Goal: Task Accomplishment & Management: Manage account settings

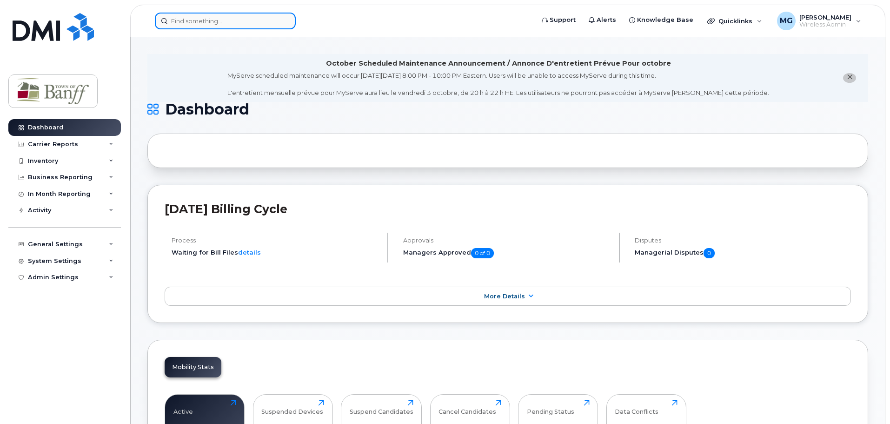
click at [288, 20] on div at bounding box center [225, 21] width 141 height 17
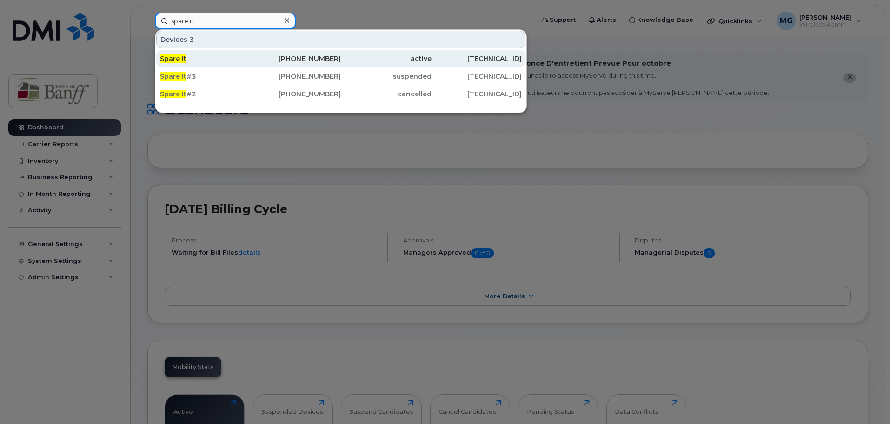
type input "spare it"
click at [432, 58] on div "[TECHNICAL_ID]" at bounding box center [477, 58] width 91 height 9
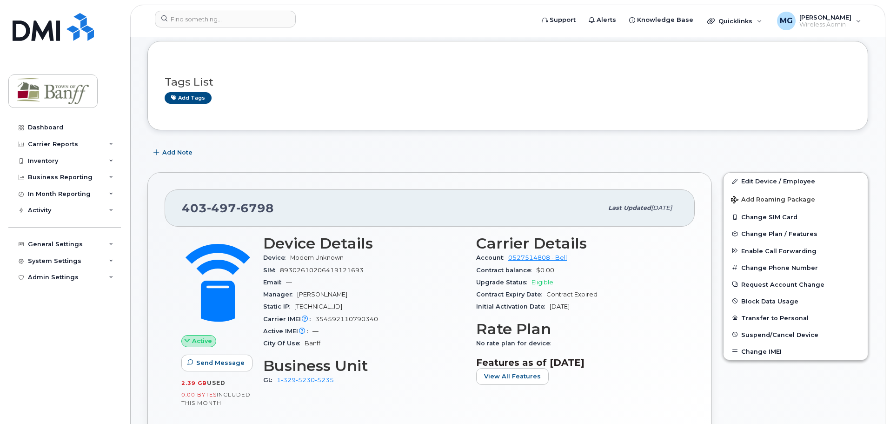
scroll to position [93, 0]
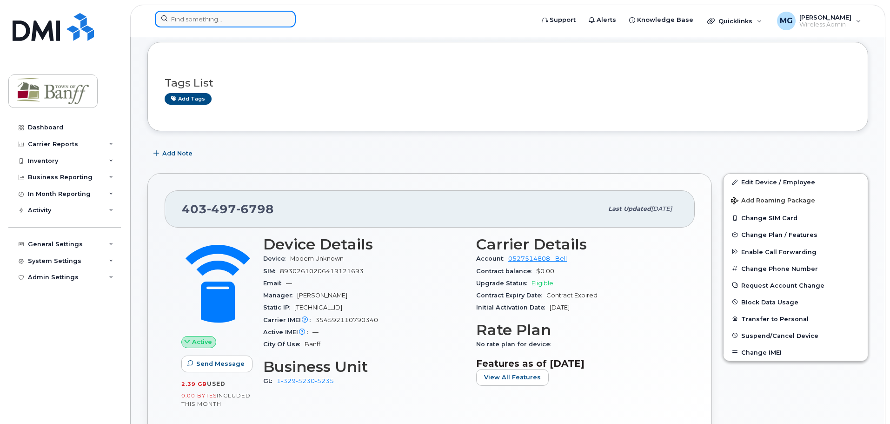
click at [242, 18] on input at bounding box center [225, 19] width 141 height 17
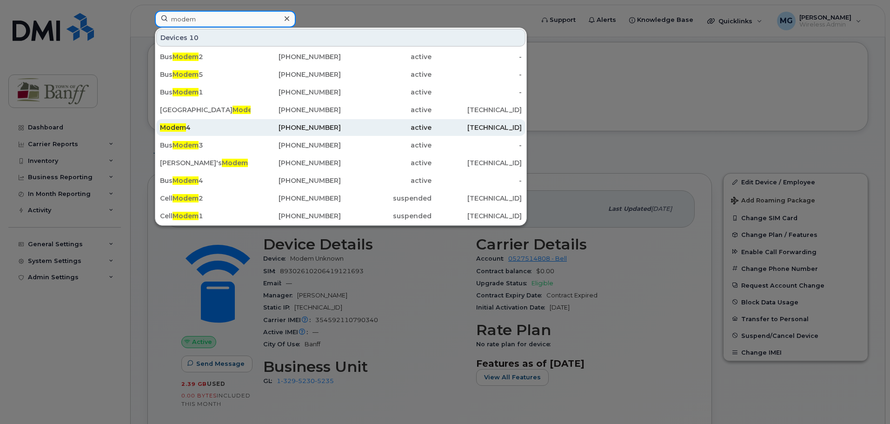
type input "modem"
click at [228, 130] on div "Modem 4" at bounding box center [205, 127] width 91 height 9
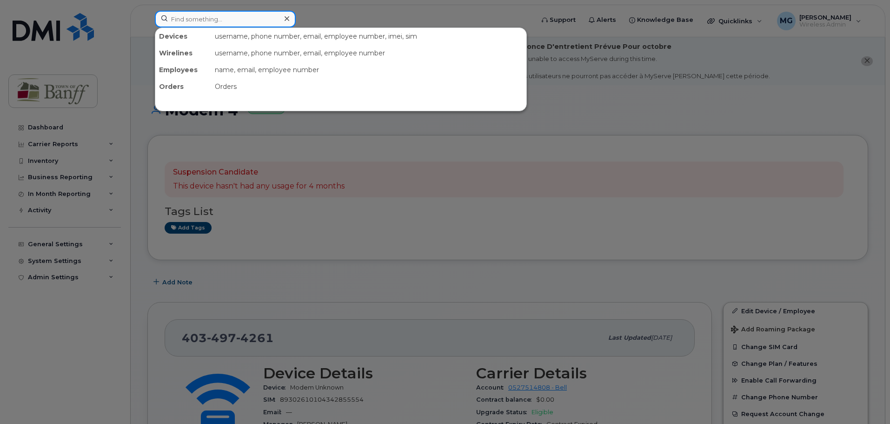
click at [262, 21] on input at bounding box center [225, 19] width 141 height 17
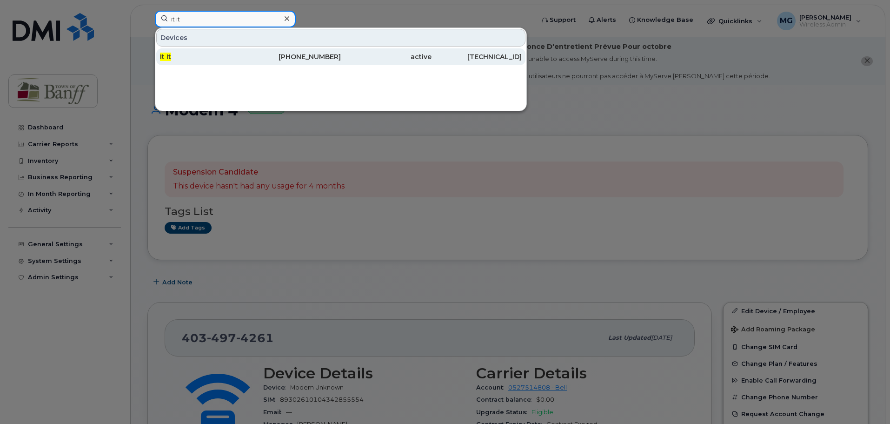
type input "it it"
click at [300, 61] on div "403-497-5811" at bounding box center [296, 56] width 91 height 9
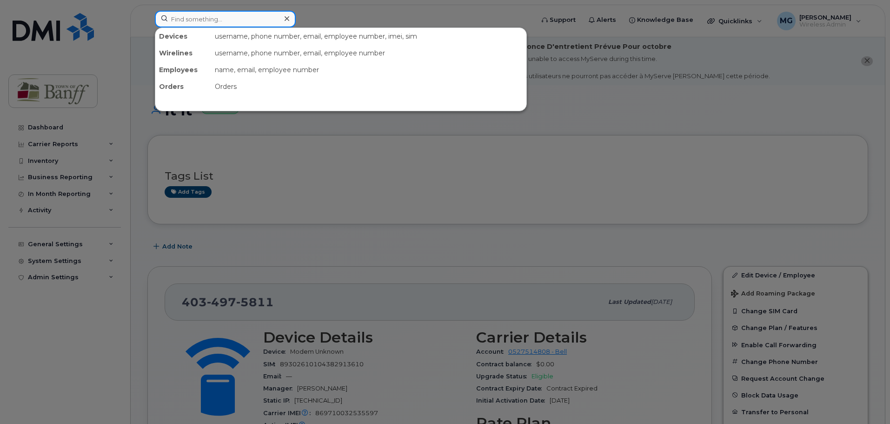
click at [222, 17] on input at bounding box center [225, 19] width 141 height 17
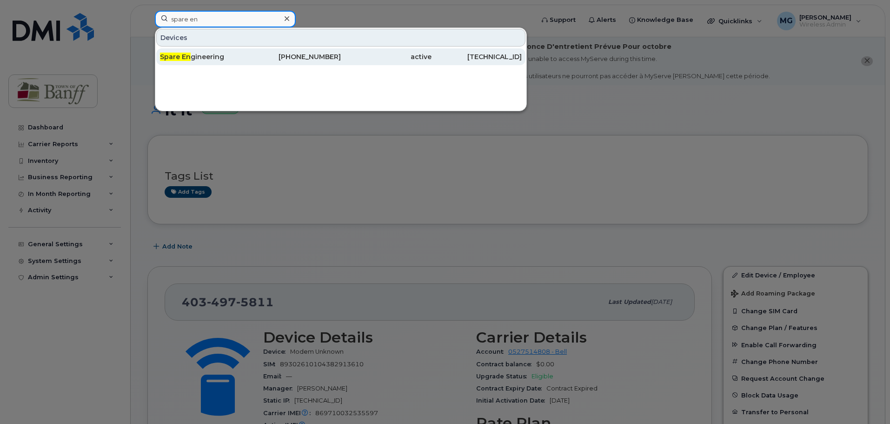
type input "spare en"
click at [335, 58] on div "403-497-4922" at bounding box center [296, 56] width 91 height 9
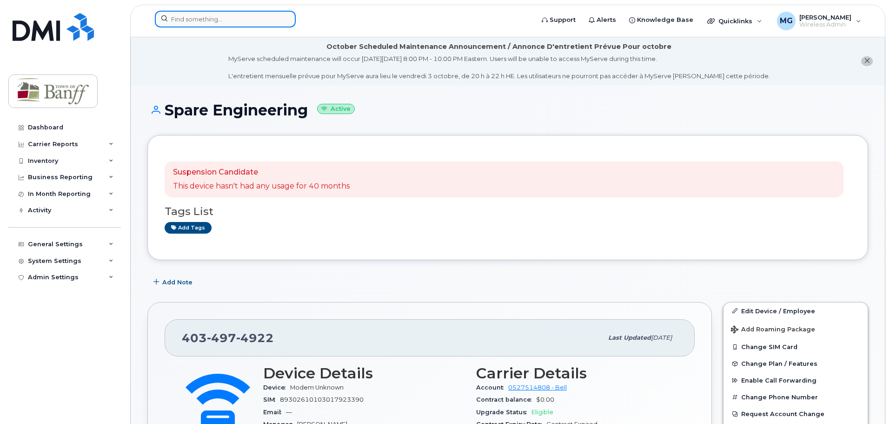
click at [256, 20] on input at bounding box center [225, 19] width 141 height 17
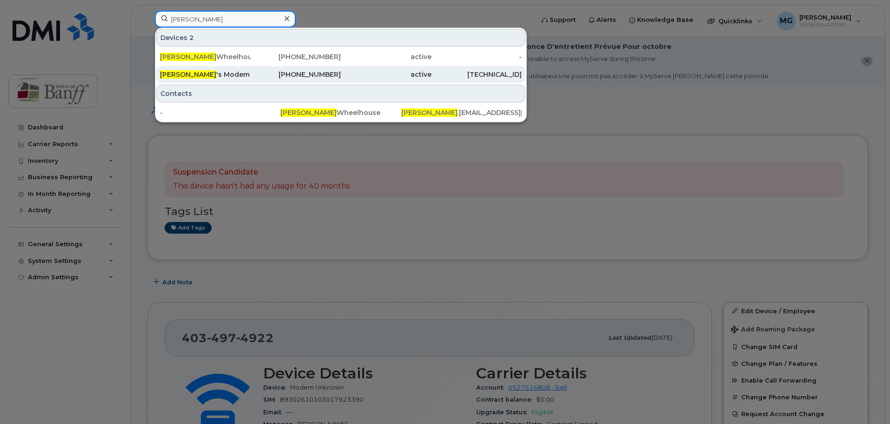
type input "andrew"
click at [303, 73] on div "403-497-4615" at bounding box center [296, 74] width 91 height 9
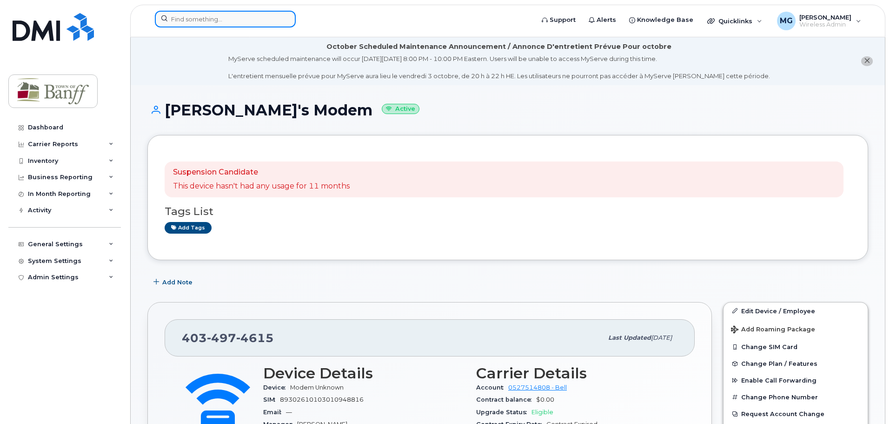
click at [231, 25] on input at bounding box center [225, 19] width 141 height 17
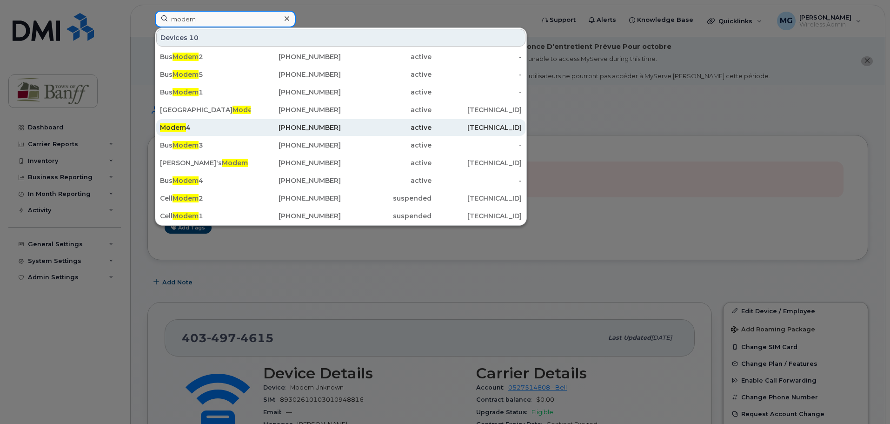
type input "modem"
click at [199, 123] on div "Modem 4" at bounding box center [205, 127] width 91 height 17
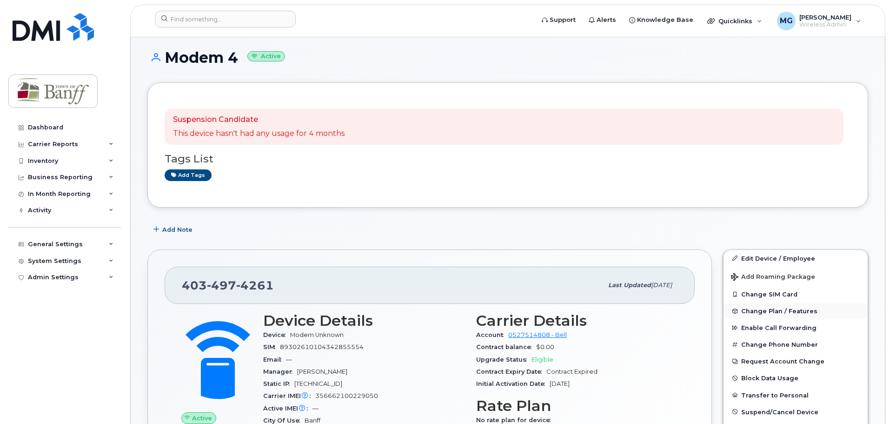
scroll to position [139, 0]
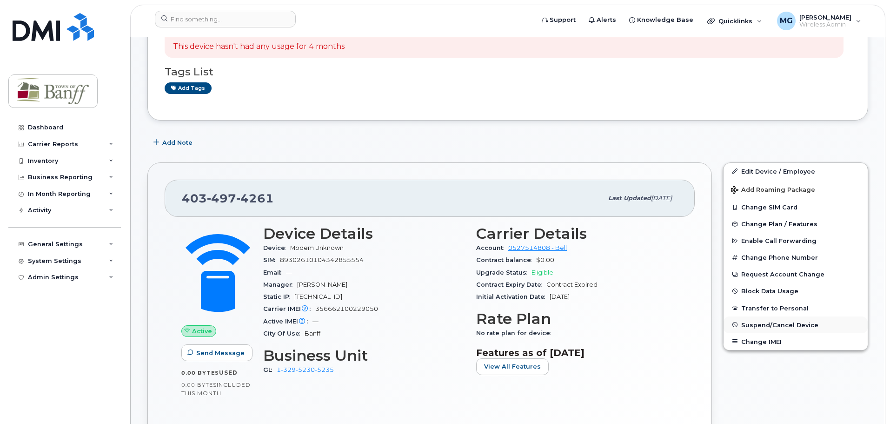
click at [773, 325] on span "Suspend/Cancel Device" at bounding box center [779, 324] width 77 height 7
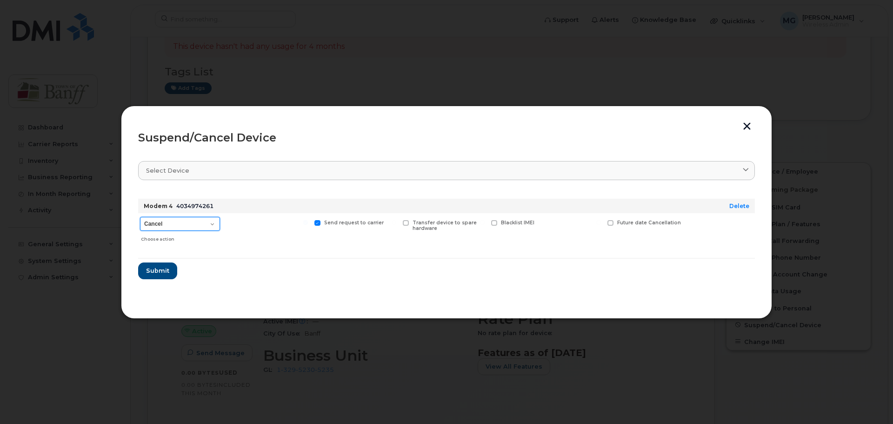
click at [209, 224] on select "Cancel Suspend - Extend Suspension Suspend - Reduced Rate Suspend - Full Rate S…" at bounding box center [180, 224] width 80 height 14
select select "[object Object]"
click at [140, 217] on select "Cancel Suspend - Extend Suspension Suspend - Reduced Rate Suspend - Full Rate S…" at bounding box center [180, 224] width 80 height 14
click at [160, 272] on span "Submit" at bounding box center [157, 270] width 23 height 9
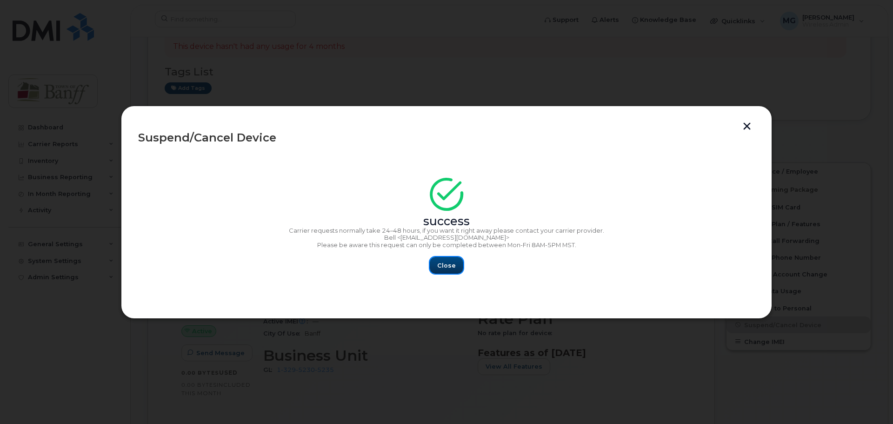
click at [452, 264] on span "Close" at bounding box center [446, 265] width 19 height 9
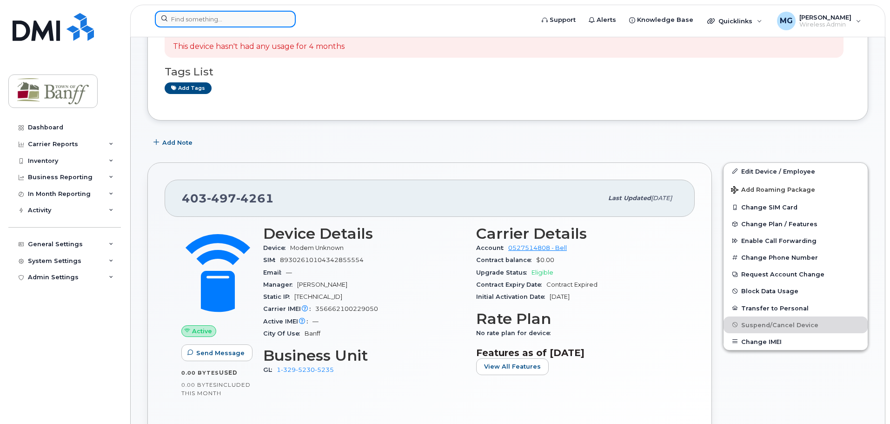
click at [251, 22] on input at bounding box center [225, 19] width 141 height 17
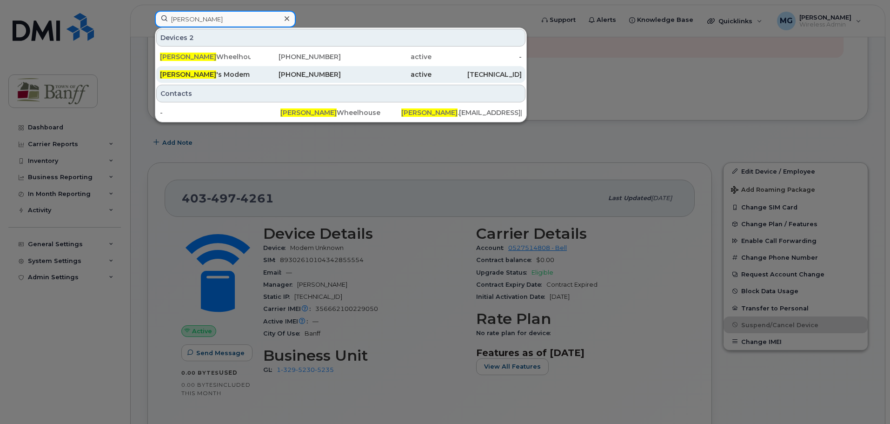
type input "andrew"
click at [219, 76] on div "Andrew 's Modem" at bounding box center [205, 74] width 91 height 9
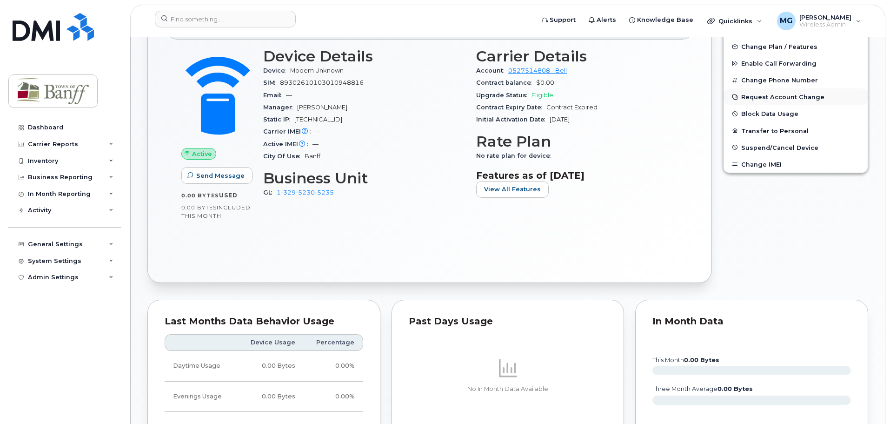
scroll to position [232, 0]
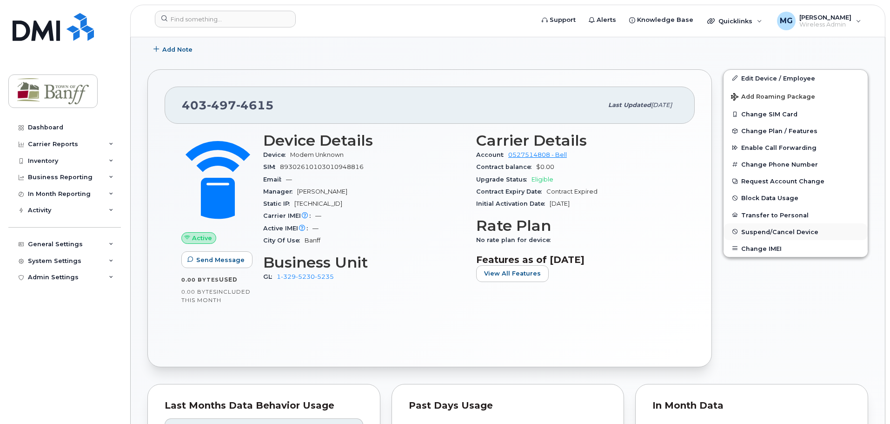
click at [785, 230] on span "Suspend/Cancel Device" at bounding box center [779, 231] width 77 height 7
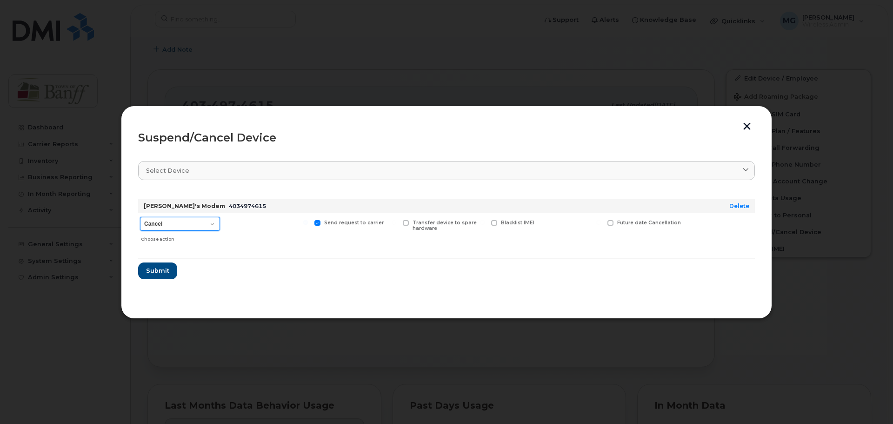
click at [209, 223] on select "Cancel Suspend - Extend Suspension Suspend - Reduced Rate Suspend - Full Rate S…" at bounding box center [180, 224] width 80 height 14
select select "[object Object]"
click at [140, 217] on select "Cancel Suspend - Extend Suspension Suspend - Reduced Rate Suspend - Full Rate S…" at bounding box center [180, 224] width 80 height 14
click at [159, 272] on span "Submit" at bounding box center [157, 270] width 23 height 9
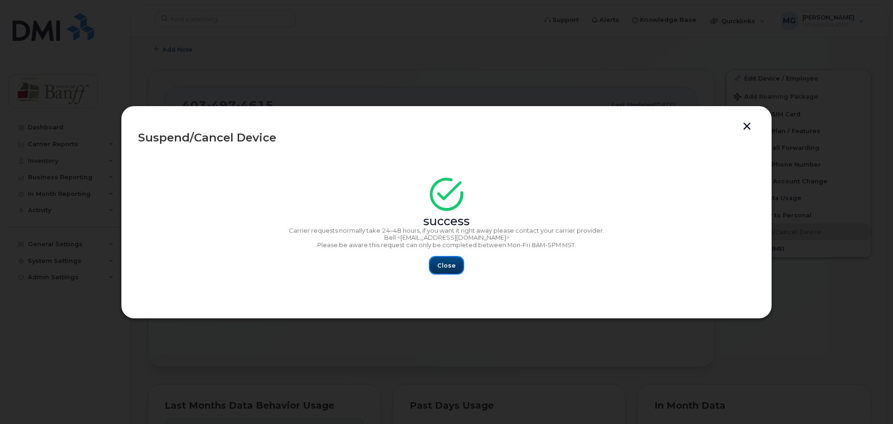
click at [452, 263] on span "Close" at bounding box center [446, 265] width 19 height 9
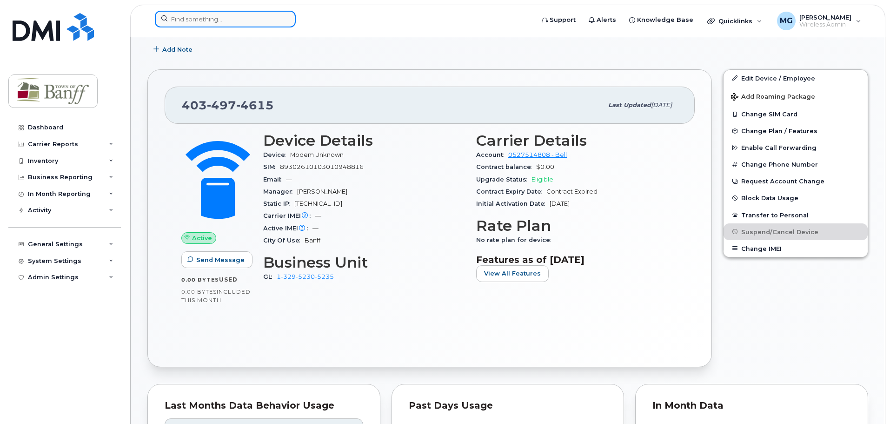
click at [211, 17] on input at bounding box center [225, 19] width 141 height 17
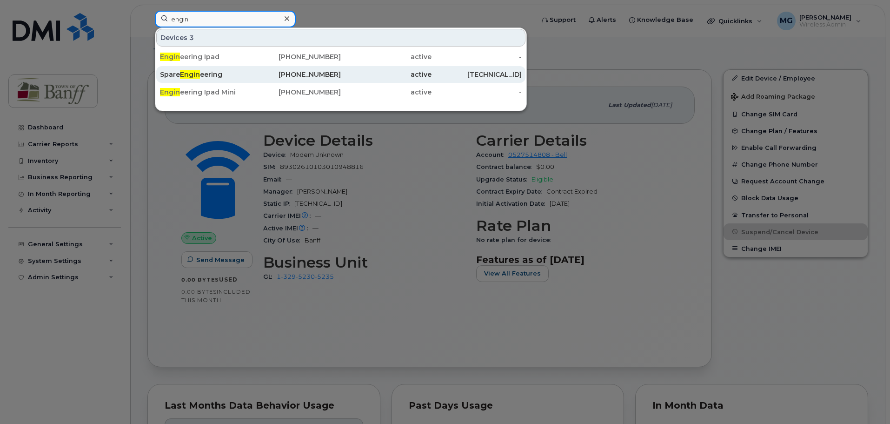
type input "engin"
click at [214, 75] on div "Spare Engin eering" at bounding box center [205, 74] width 91 height 9
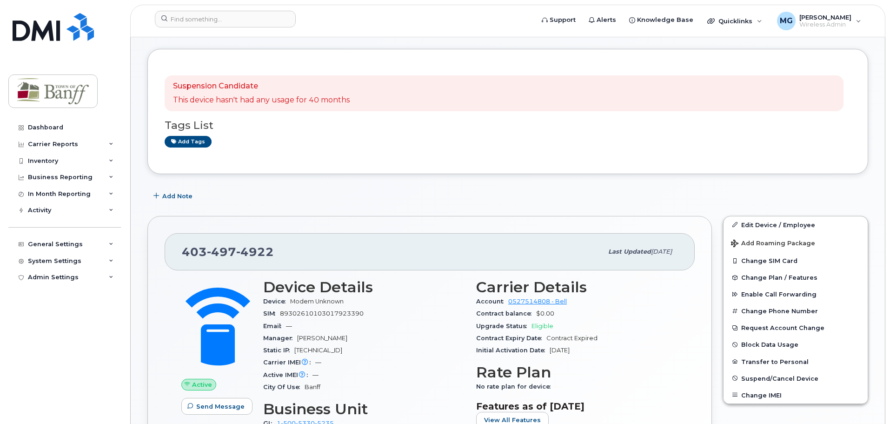
scroll to position [93, 0]
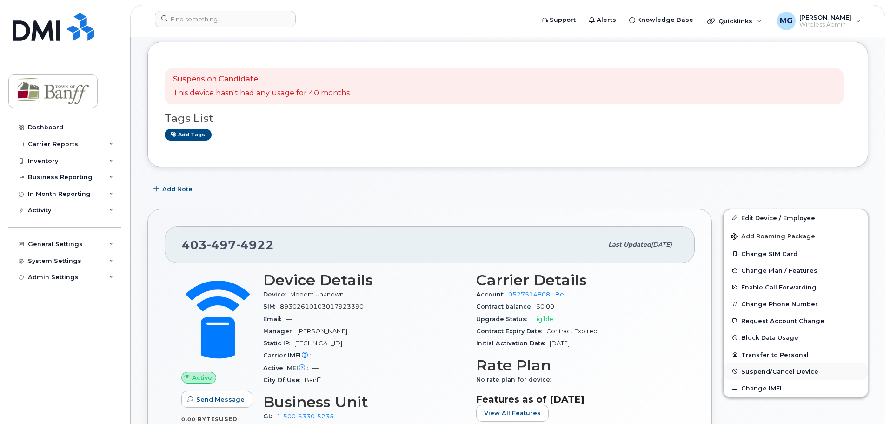
click at [767, 370] on span "Suspend/Cancel Device" at bounding box center [779, 370] width 77 height 7
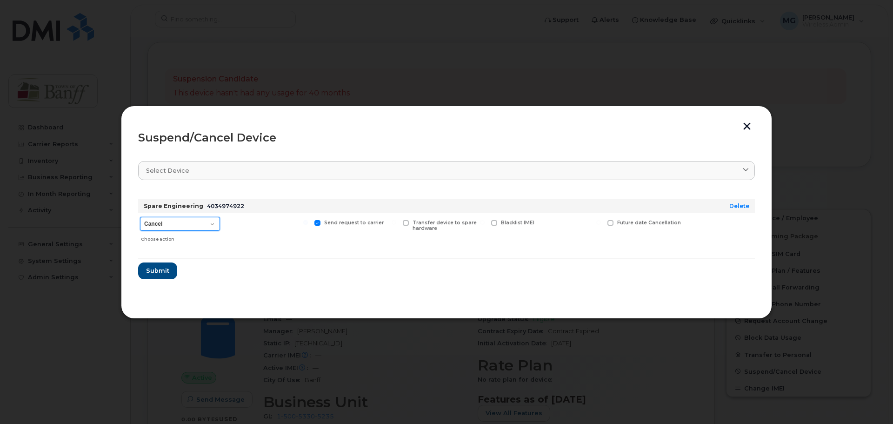
click at [187, 226] on select "Cancel Suspend - Extend Suspension Suspend - Reduced Rate Suspend - Full Rate S…" at bounding box center [180, 224] width 80 height 14
select select "[object Object]"
click at [140, 217] on select "Cancel Suspend - Extend Suspension Suspend - Reduced Rate Suspend - Full Rate S…" at bounding box center [180, 224] width 80 height 14
drag, startPoint x: 160, startPoint y: 268, endPoint x: 165, endPoint y: 268, distance: 5.1
click at [165, 268] on span "Submit" at bounding box center [157, 270] width 23 height 9
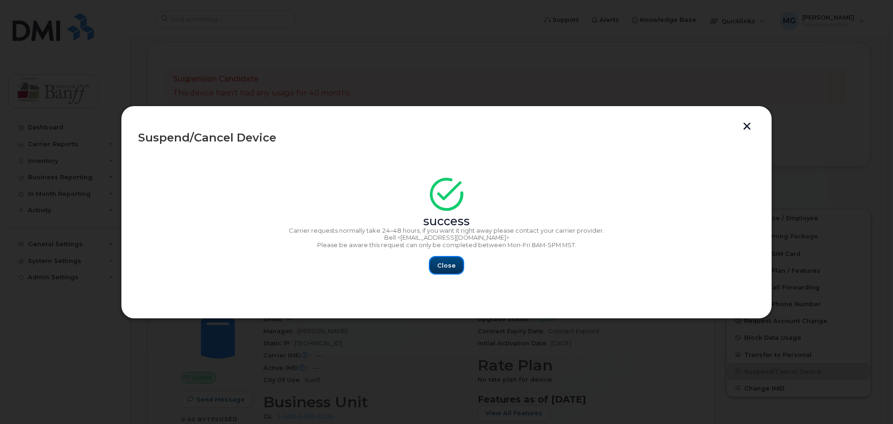
click at [445, 265] on span "Close" at bounding box center [446, 265] width 19 height 9
